Goal: Transaction & Acquisition: Register for event/course

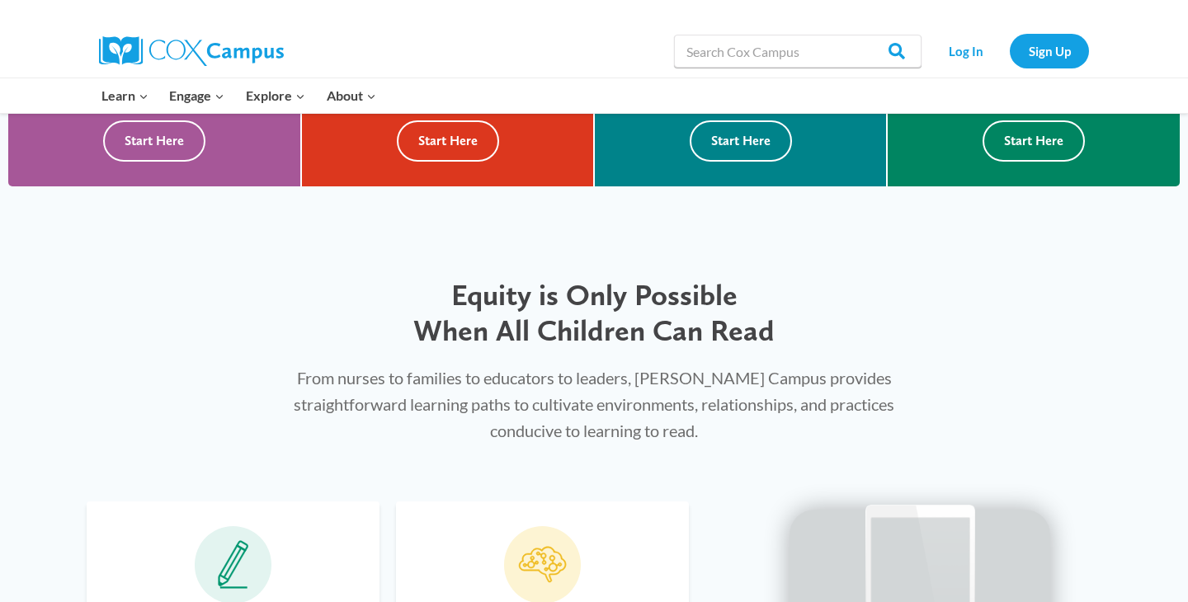
scroll to position [889, 0]
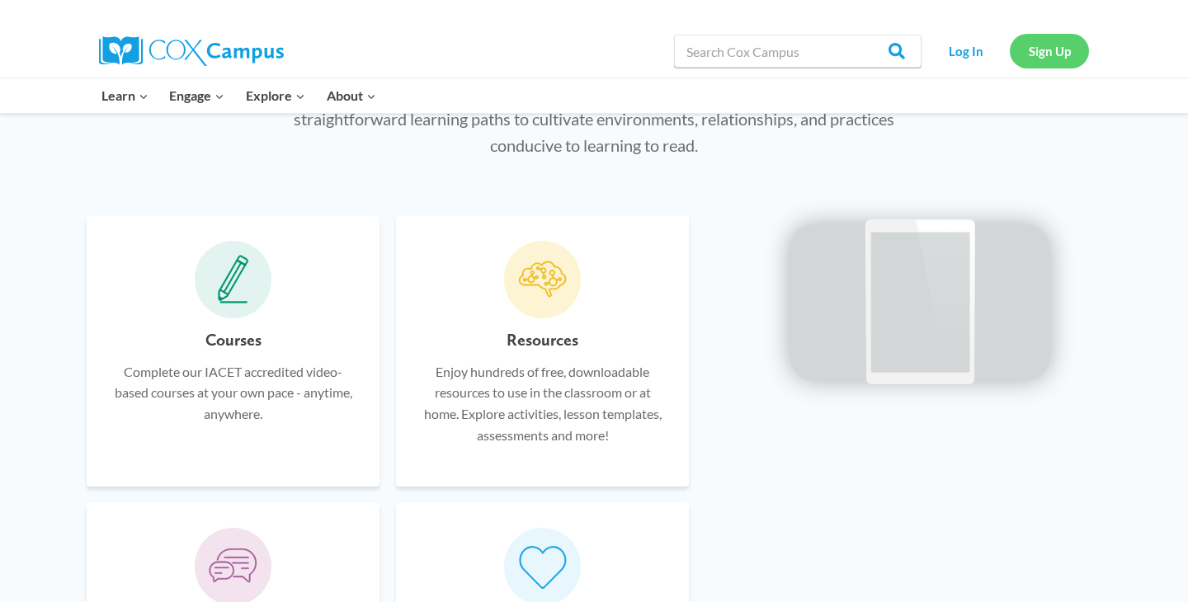
click at [1071, 46] on link "Sign Up" at bounding box center [1048, 51] width 79 height 34
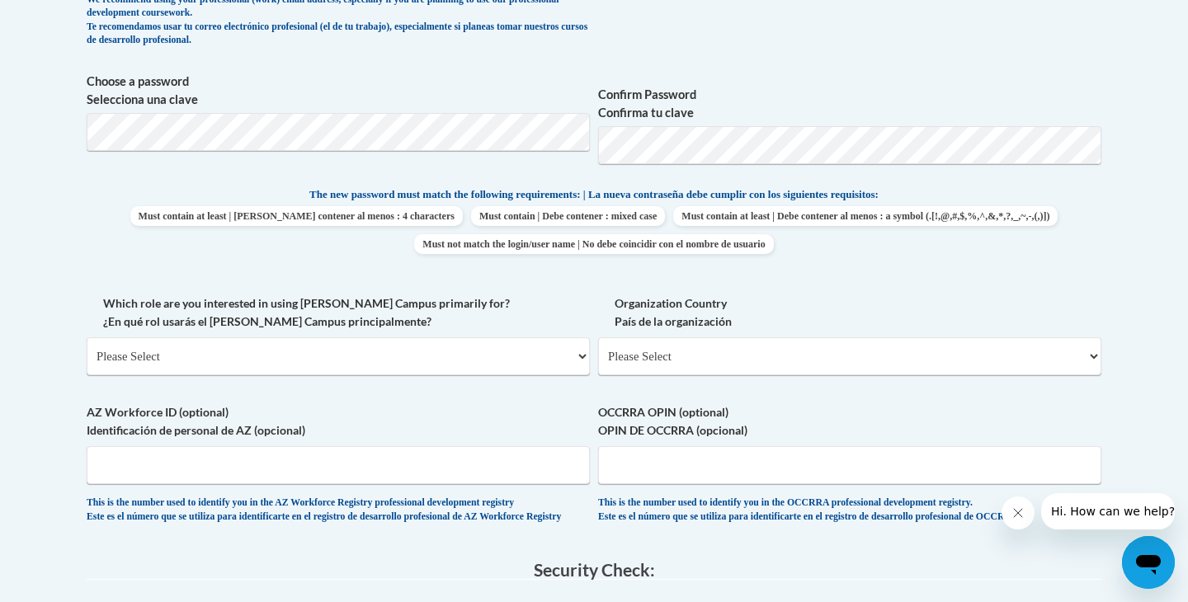
scroll to position [925, 0]
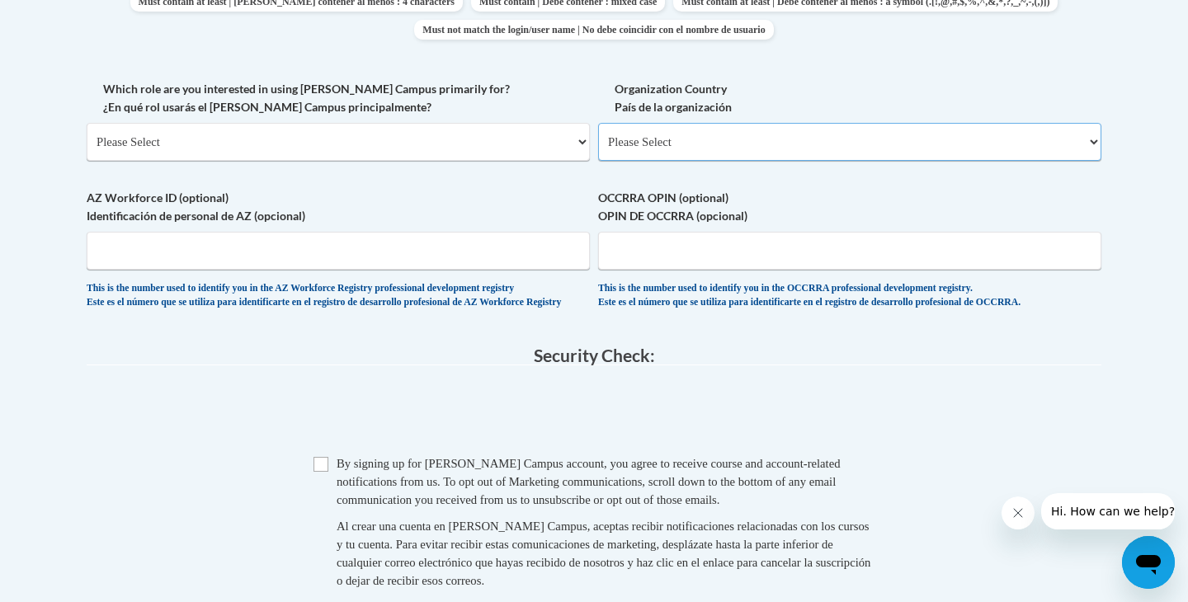
click at [906, 133] on select "Please Select United States | Estados Unidos Outside of the United States | Fue…" at bounding box center [849, 142] width 503 height 38
select select "ad49bcad-a171-4b2e-b99c-48b446064914"
click at [598, 123] on select "Please Select United States | Estados Unidos Outside of the United States | Fue…" at bounding box center [849, 142] width 503 height 38
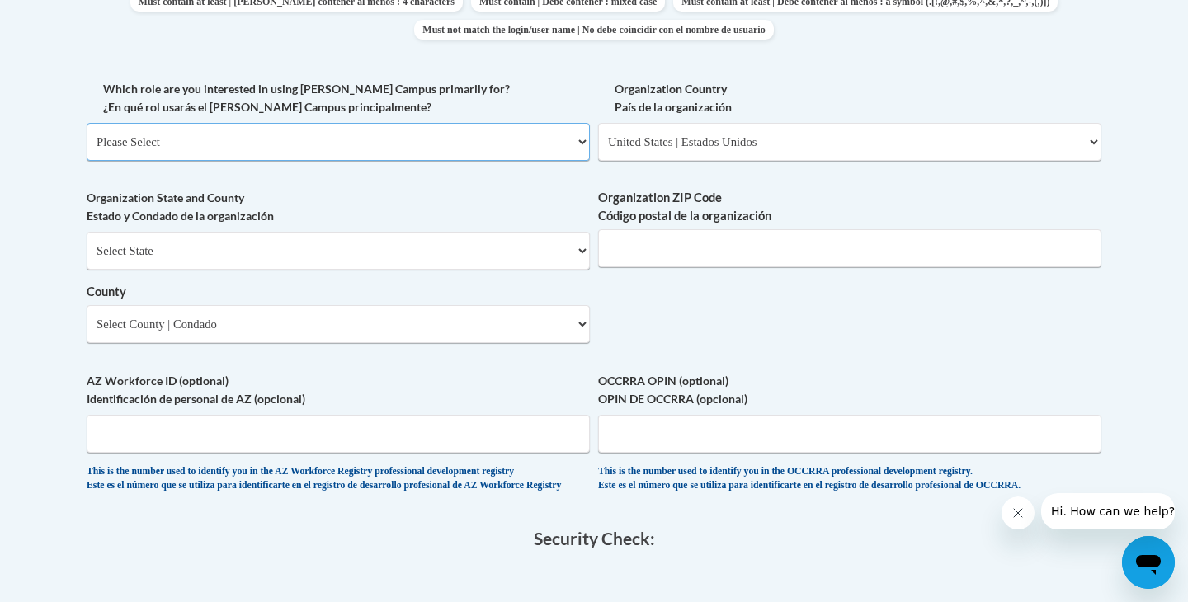
click at [388, 141] on select "Please Select College/University | Colegio/Universidad Community/Nonprofit Part…" at bounding box center [338, 142] width 503 height 38
